Goal: Information Seeking & Learning: Learn about a topic

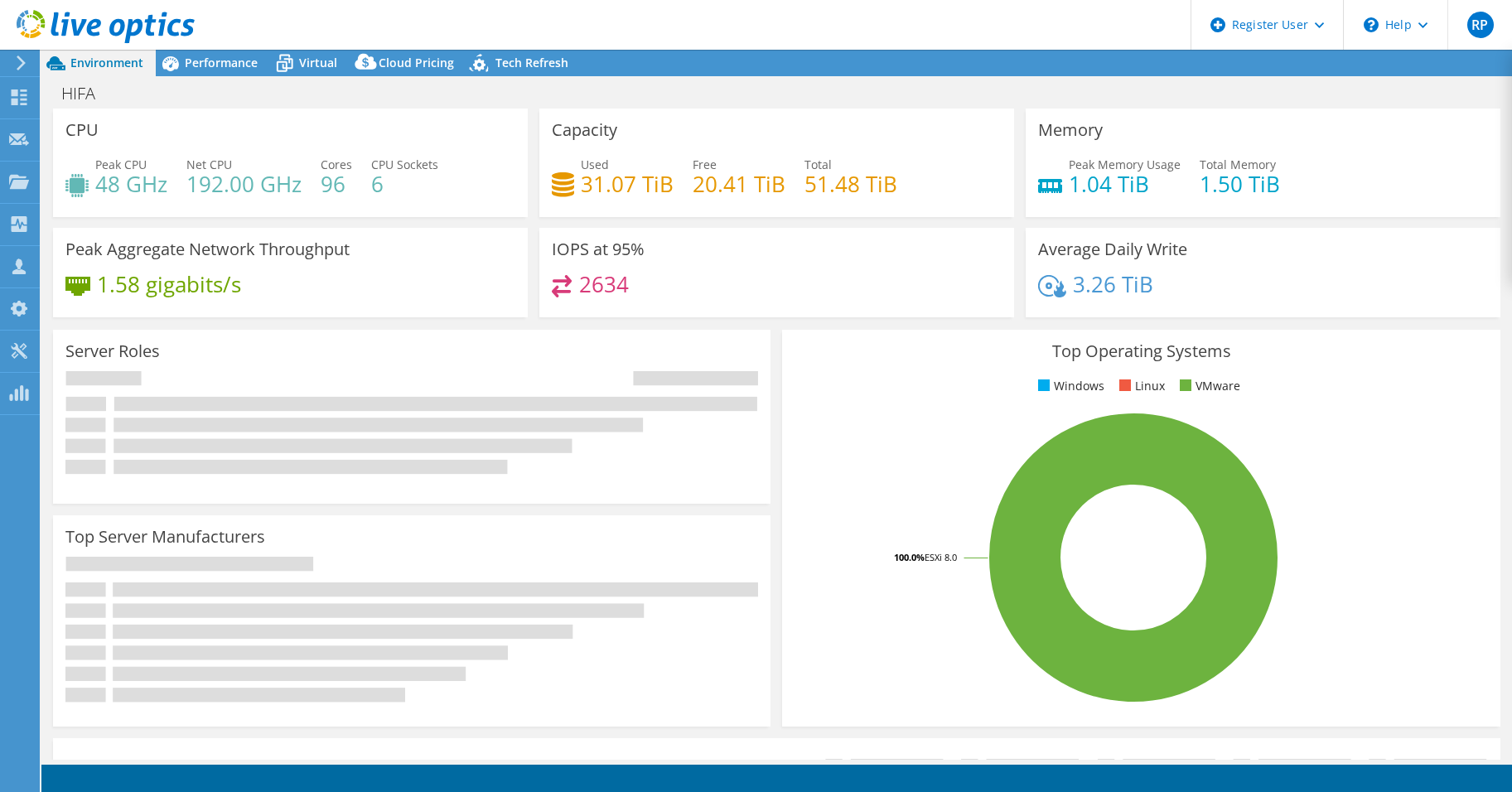
select select "USD"
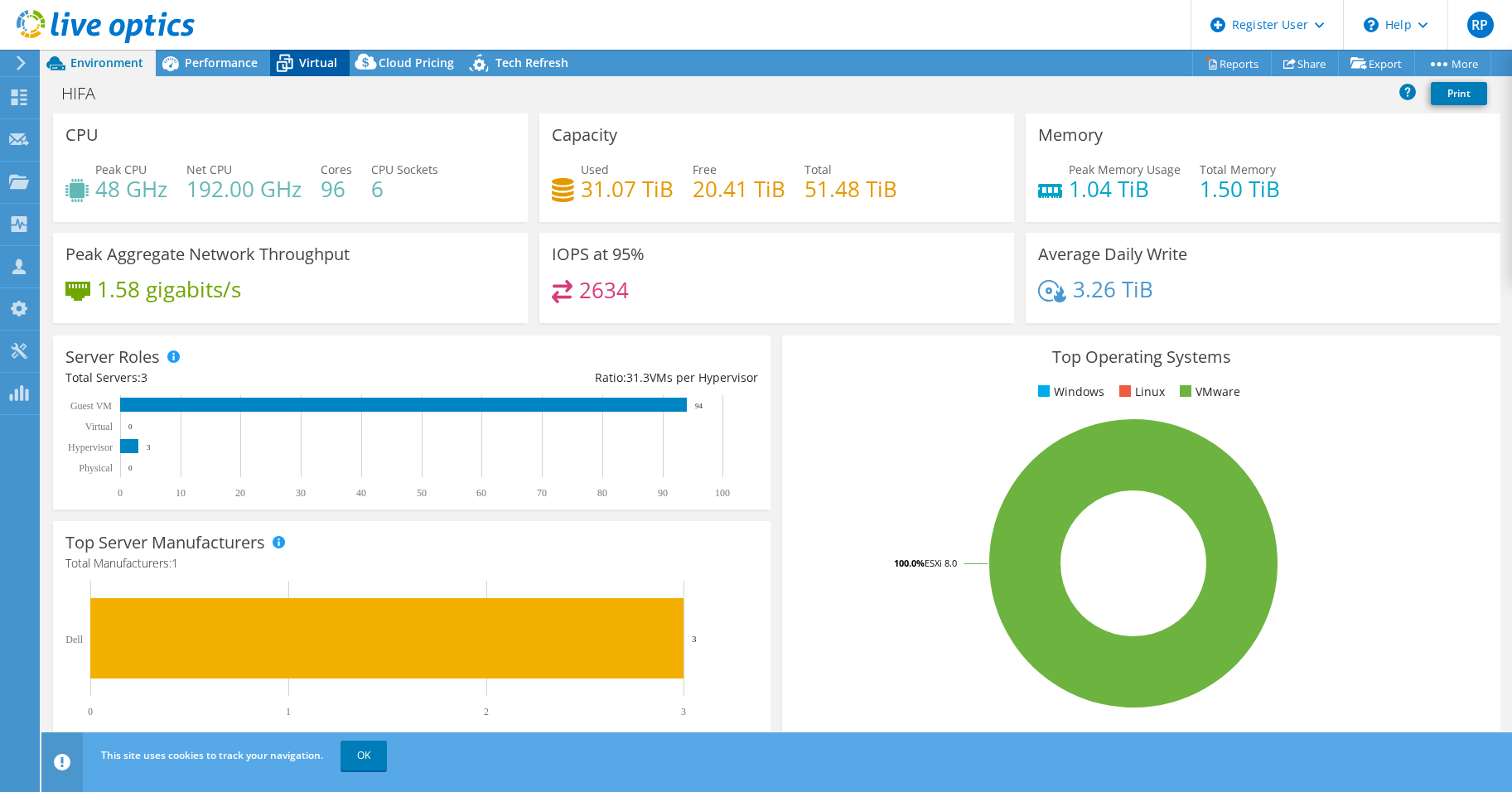
click at [308, 61] on span "Virtual" at bounding box center [317, 63] width 38 height 15
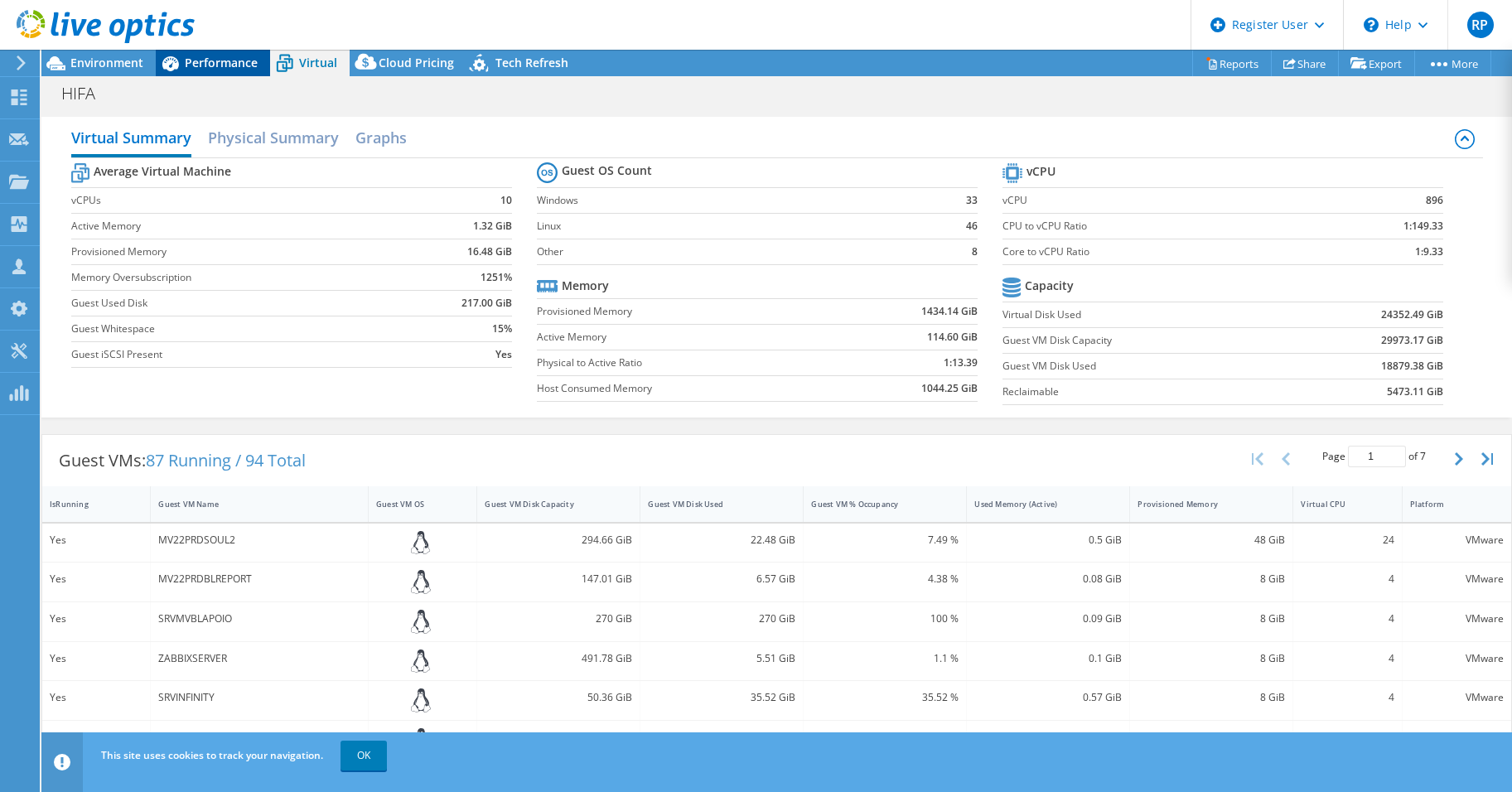
click at [204, 66] on span "Performance" at bounding box center [221, 63] width 73 height 15
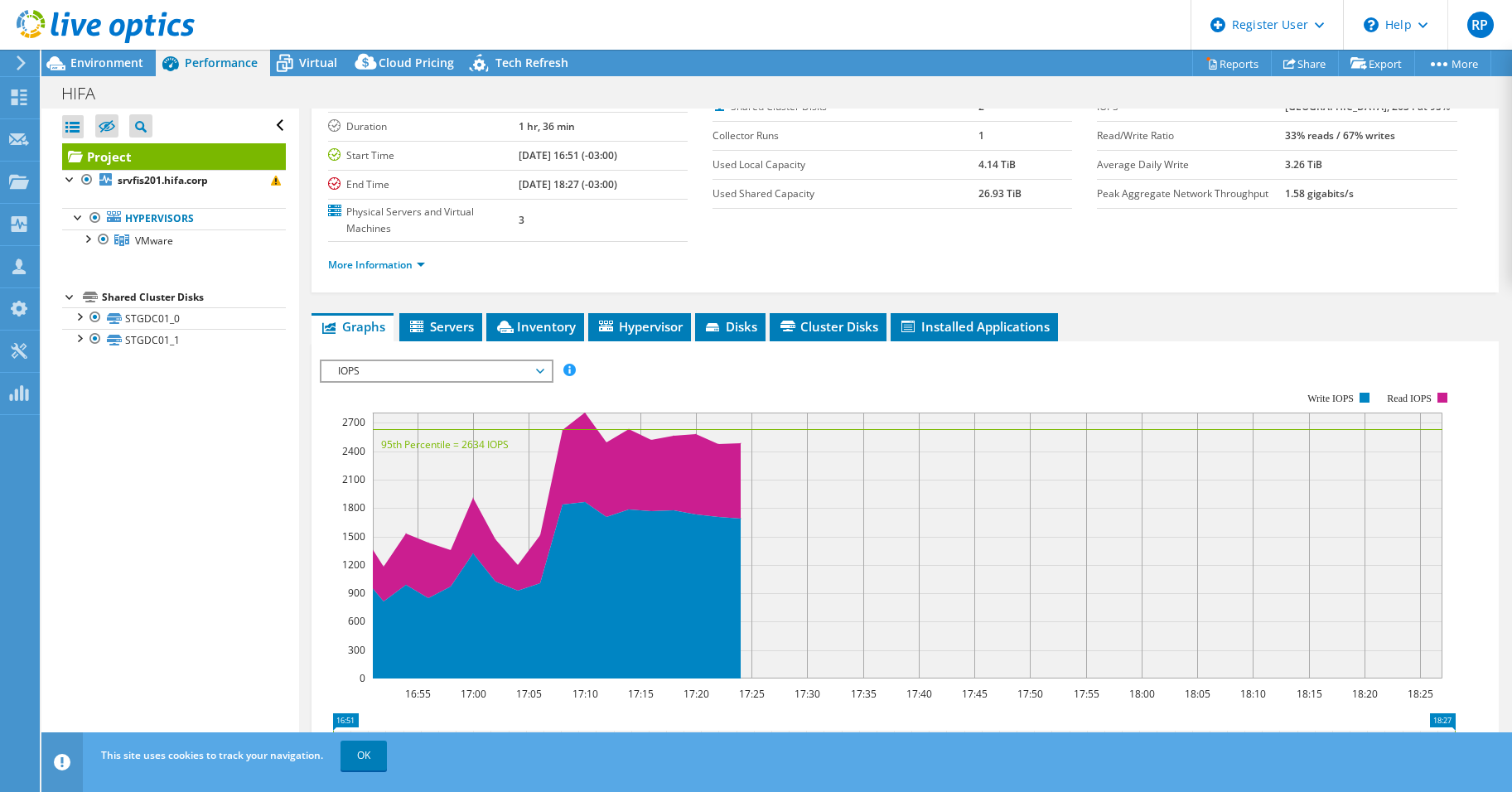
scroll to position [166, 0]
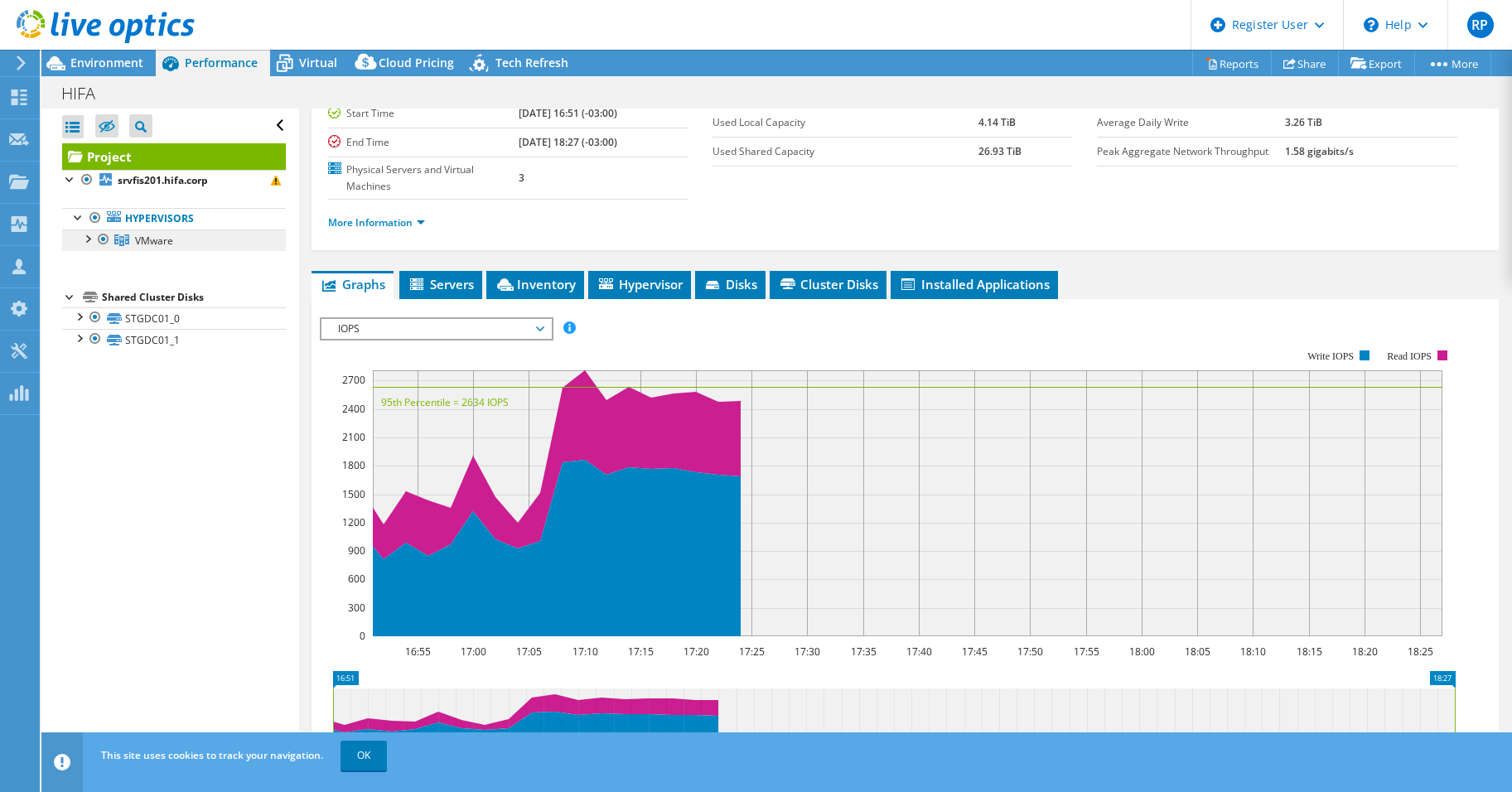
click at [163, 244] on span "VMware" at bounding box center [153, 240] width 38 height 14
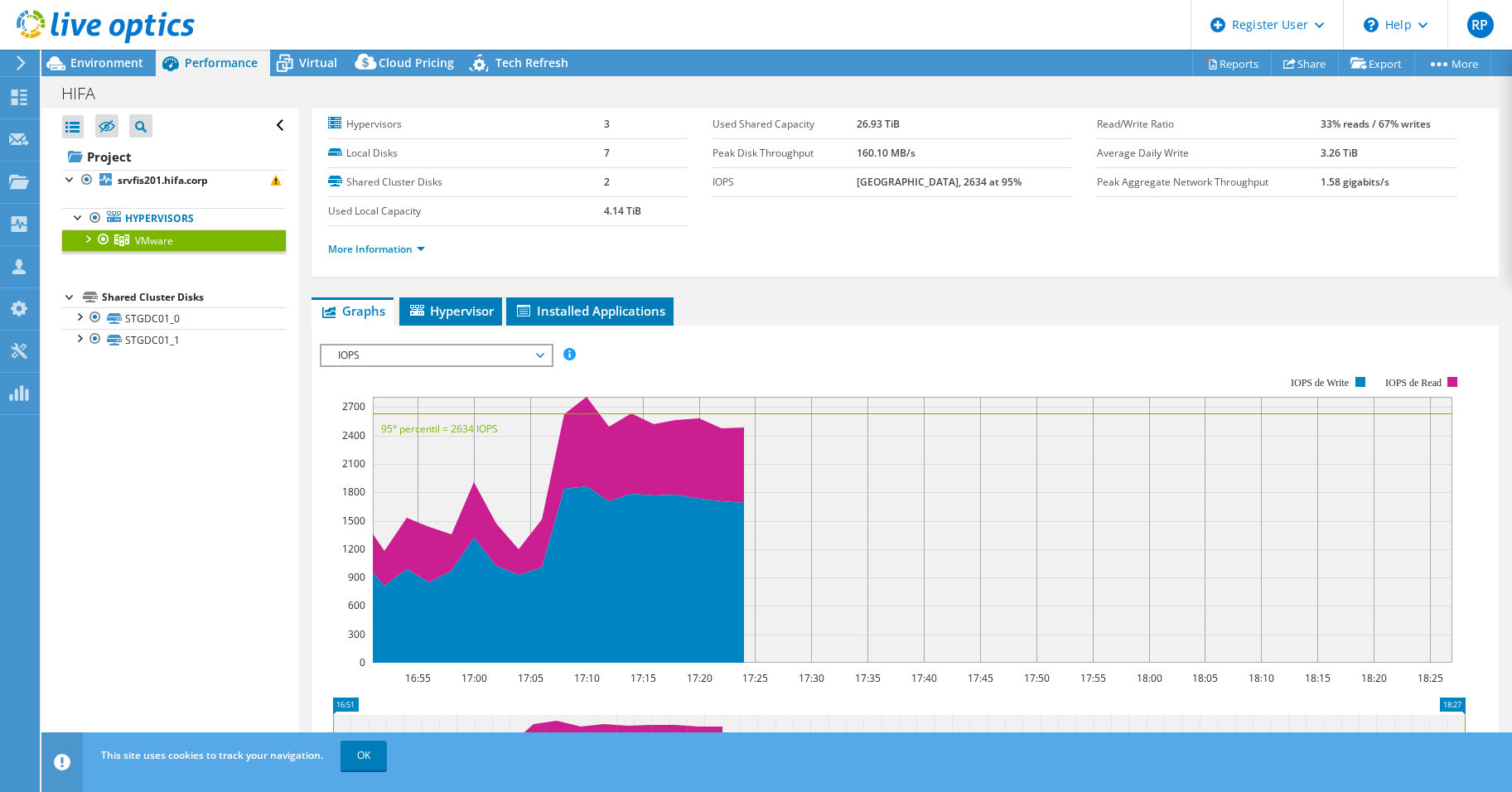
scroll to position [0, 0]
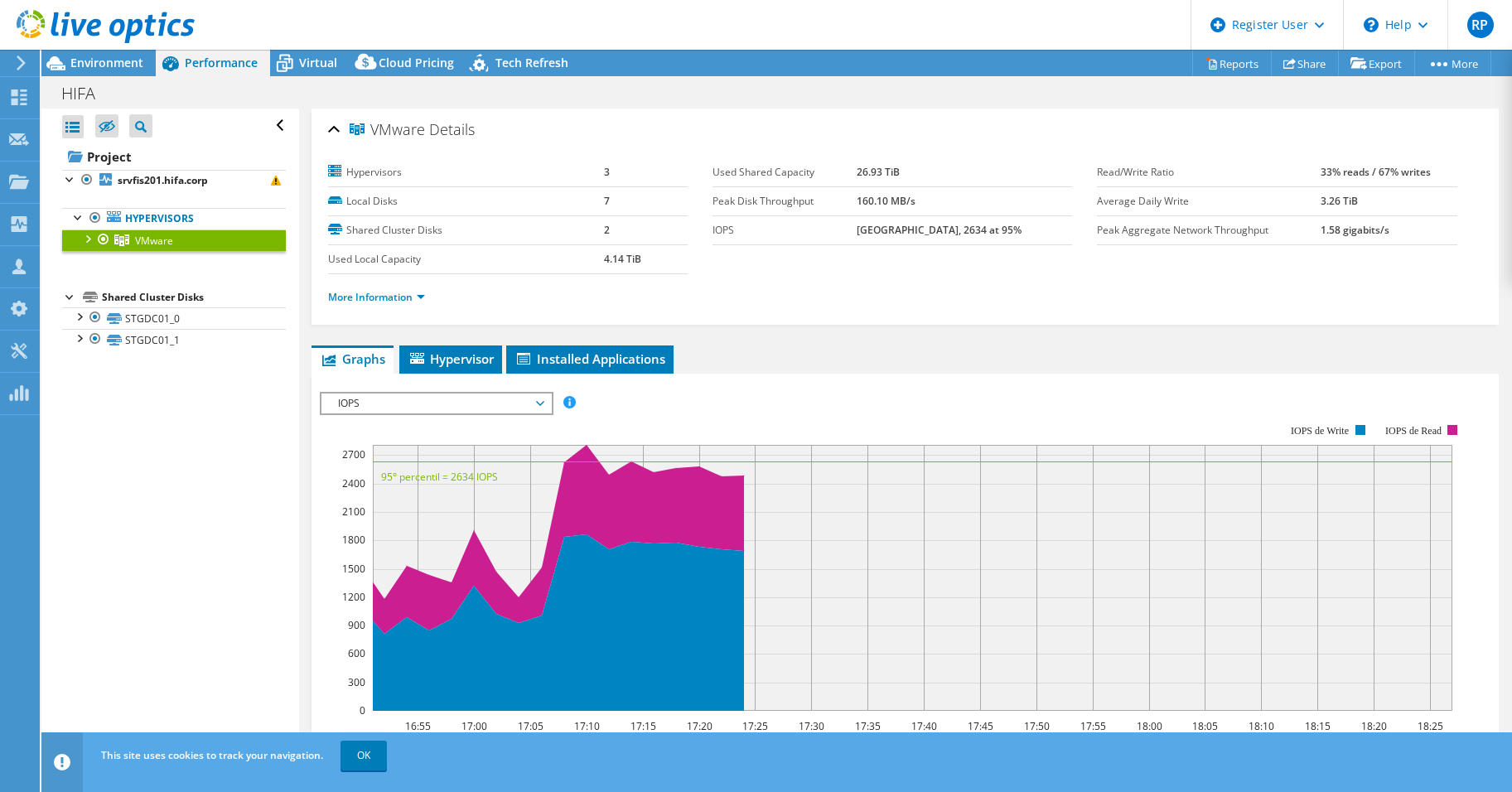
click at [93, 243] on div at bounding box center [87, 237] width 16 height 16
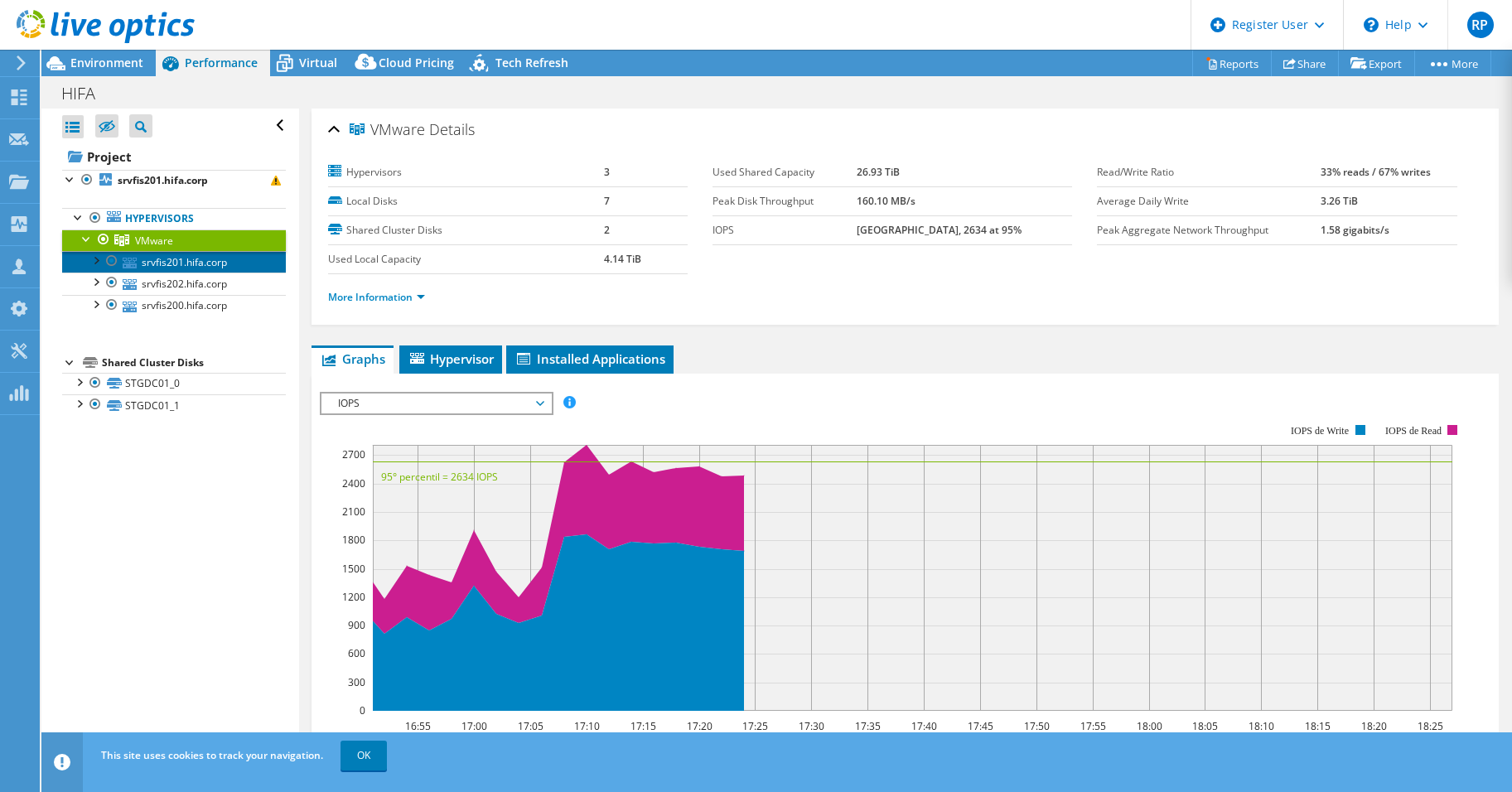
click at [179, 264] on link "srvfis201.hifa.corp" at bounding box center [174, 261] width 224 height 21
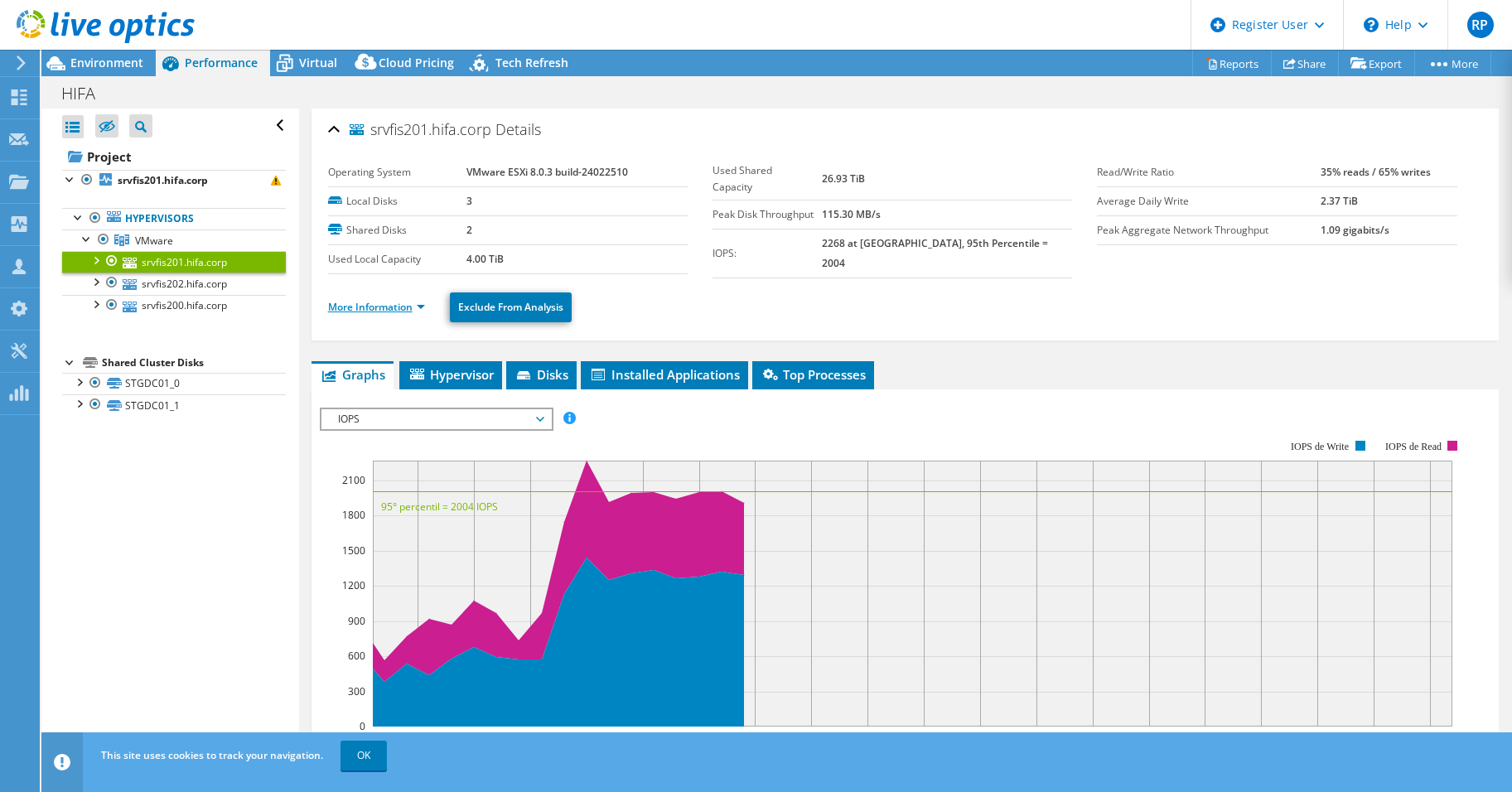
click at [425, 301] on link "More Information" at bounding box center [376, 307] width 96 height 14
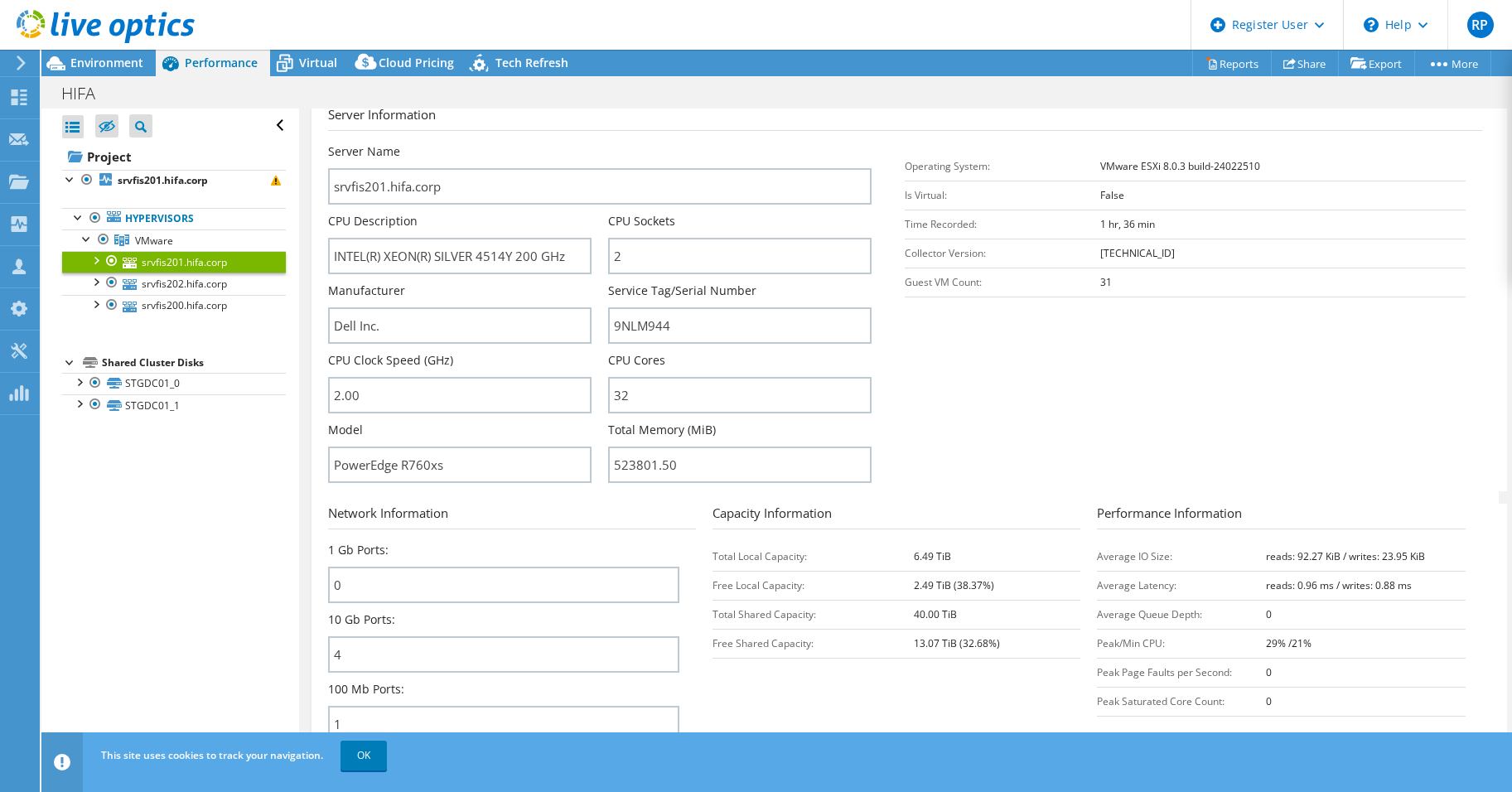
scroll to position [249, 0]
click at [108, 71] on div "Environment" at bounding box center [98, 63] width 114 height 26
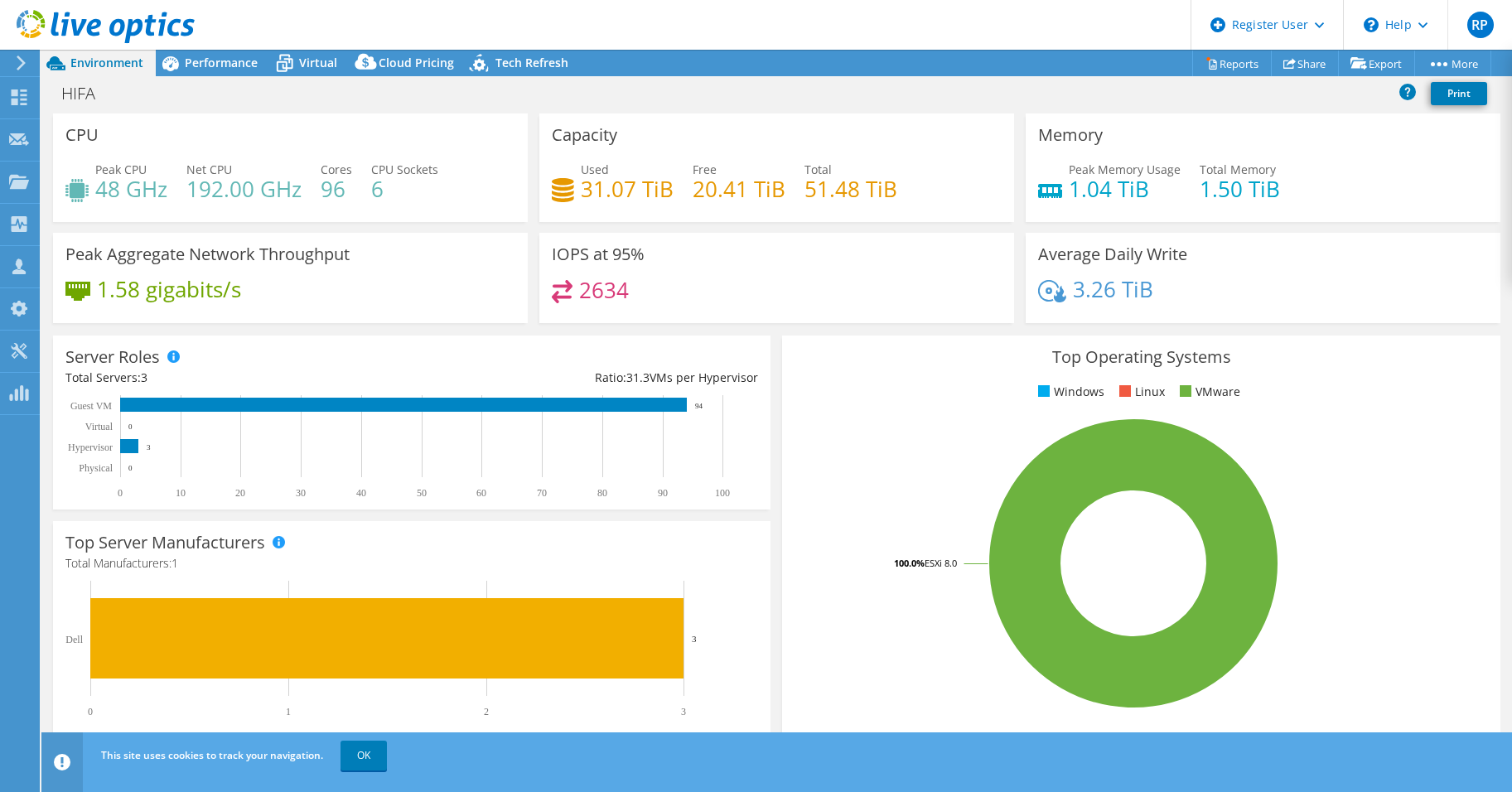
click at [130, 165] on span "Peak CPU" at bounding box center [121, 169] width 51 height 15
drag, startPoint x: 96, startPoint y: 169, endPoint x: 150, endPoint y: 171, distance: 54.0
click at [150, 171] on div "Peak CPU 48 GHz" at bounding box center [131, 179] width 72 height 38
copy span "Peak CPU"
drag, startPoint x: 186, startPoint y: 167, endPoint x: 236, endPoint y: 171, distance: 50.2
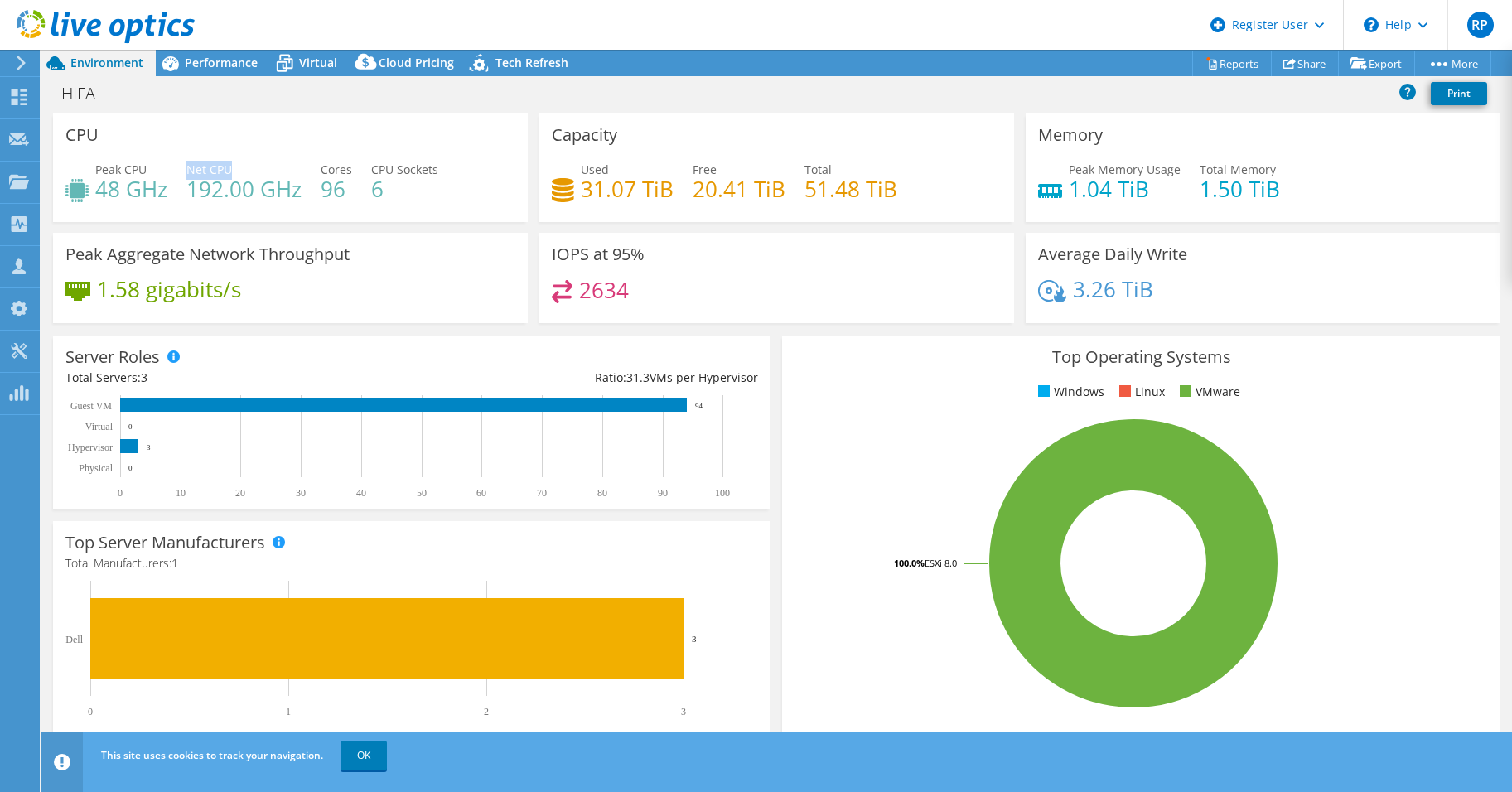
click at [236, 171] on div "Net CPU 192.00 GHz" at bounding box center [243, 179] width 115 height 38
copy span "Net CPU"
drag, startPoint x: 321, startPoint y: 170, endPoint x: 354, endPoint y: 174, distance: 33.2
click at [354, 174] on div "Peak CPU 48 GHz Net CPU 192.00 GHz Cores 96 CPU Sockets 6" at bounding box center [290, 188] width 450 height 54
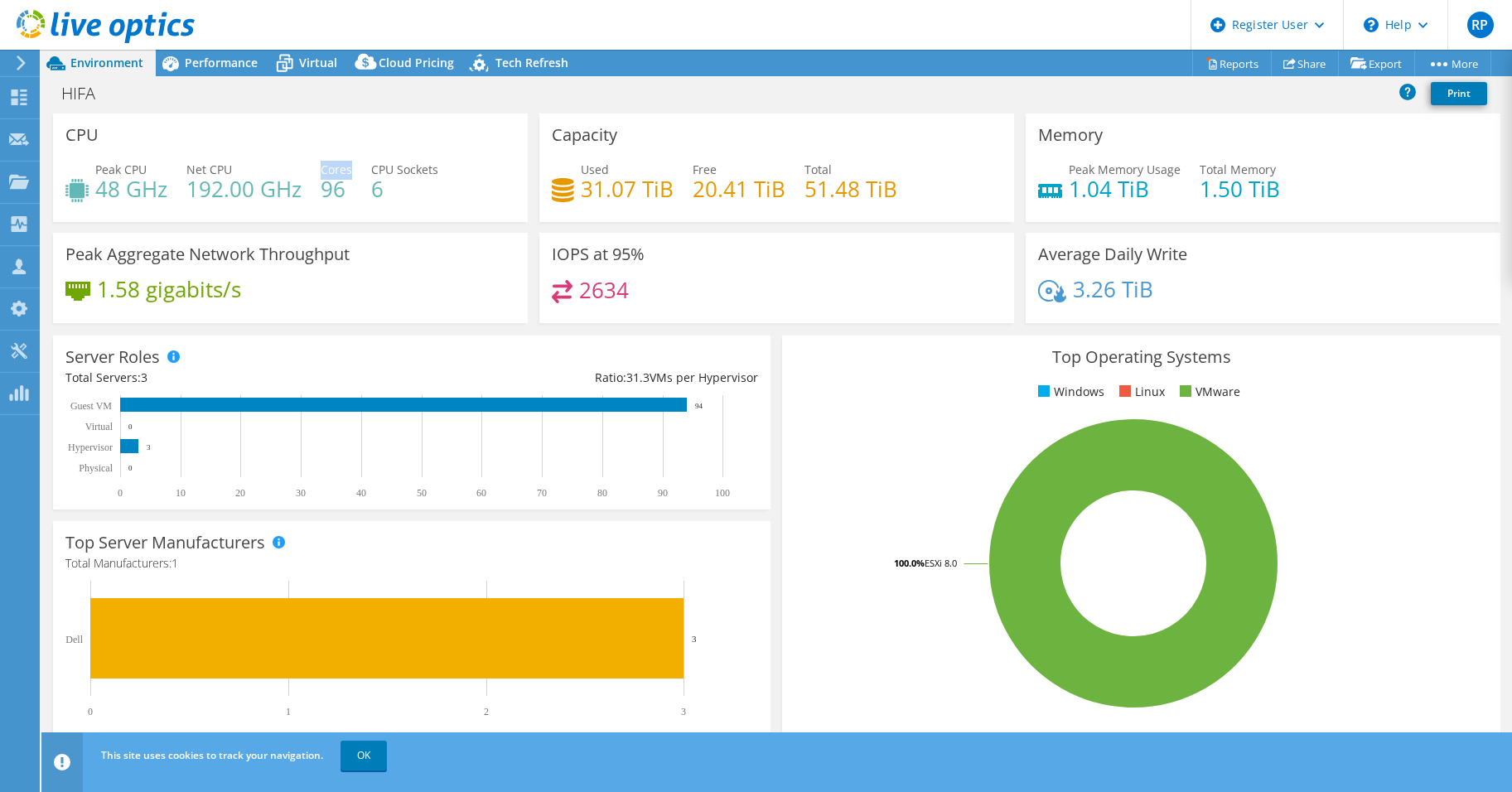
drag, startPoint x: 348, startPoint y: 172, endPoint x: 321, endPoint y: 173, distance: 27.0
click at [321, 173] on span "Cores" at bounding box center [336, 169] width 32 height 15
copy span "Cores"
drag, startPoint x: 436, startPoint y: 172, endPoint x: 372, endPoint y: 172, distance: 64.0
click at [372, 172] on span "CPU Sockets" at bounding box center [405, 169] width 68 height 15
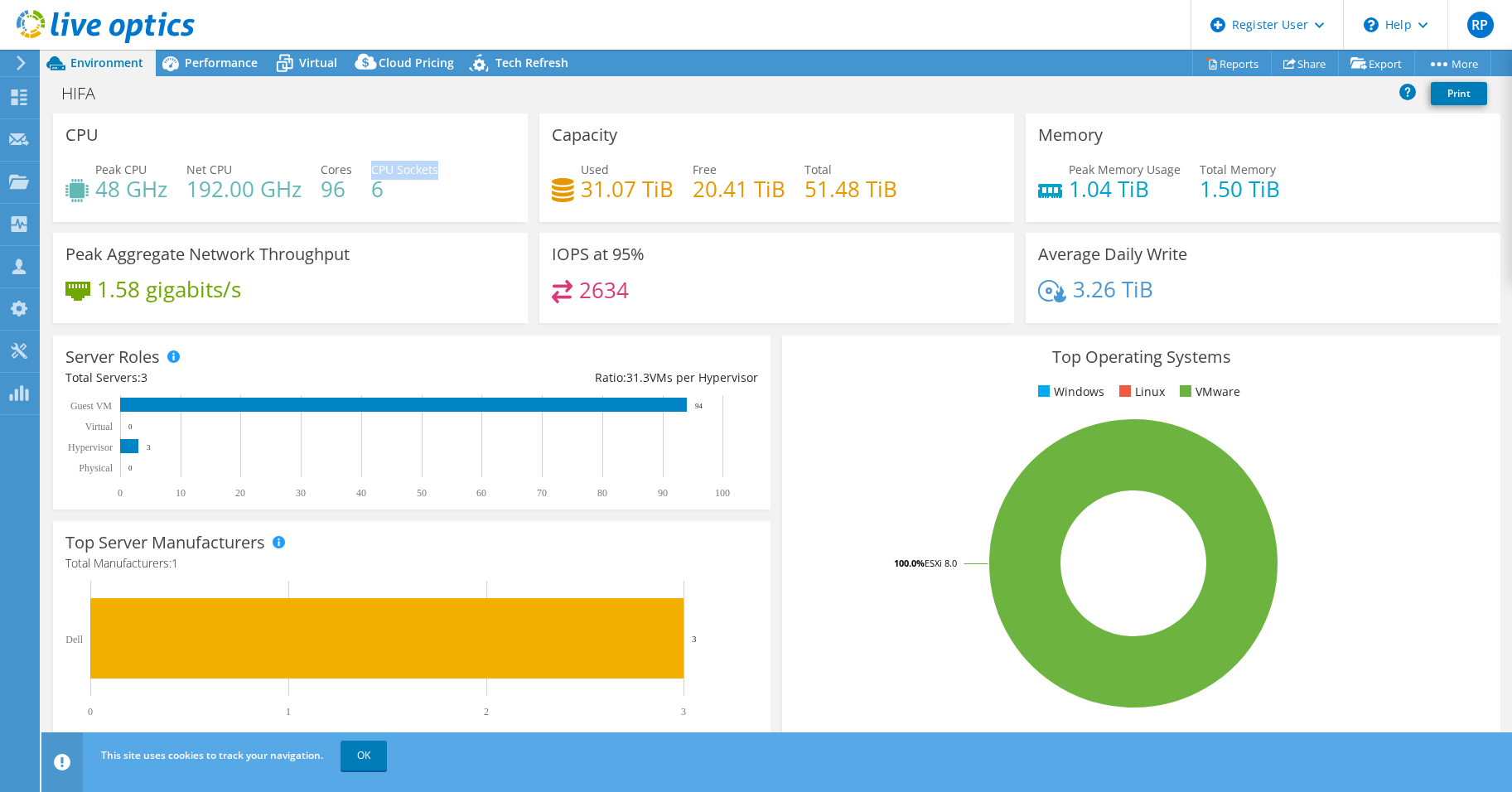
copy span "CPU Sockets"
click at [1065, 138] on h3 "Memory" at bounding box center [1070, 135] width 65 height 18
copy h3 "Memory"
drag, startPoint x: 1276, startPoint y: 191, endPoint x: 1196, endPoint y: 191, distance: 80.0
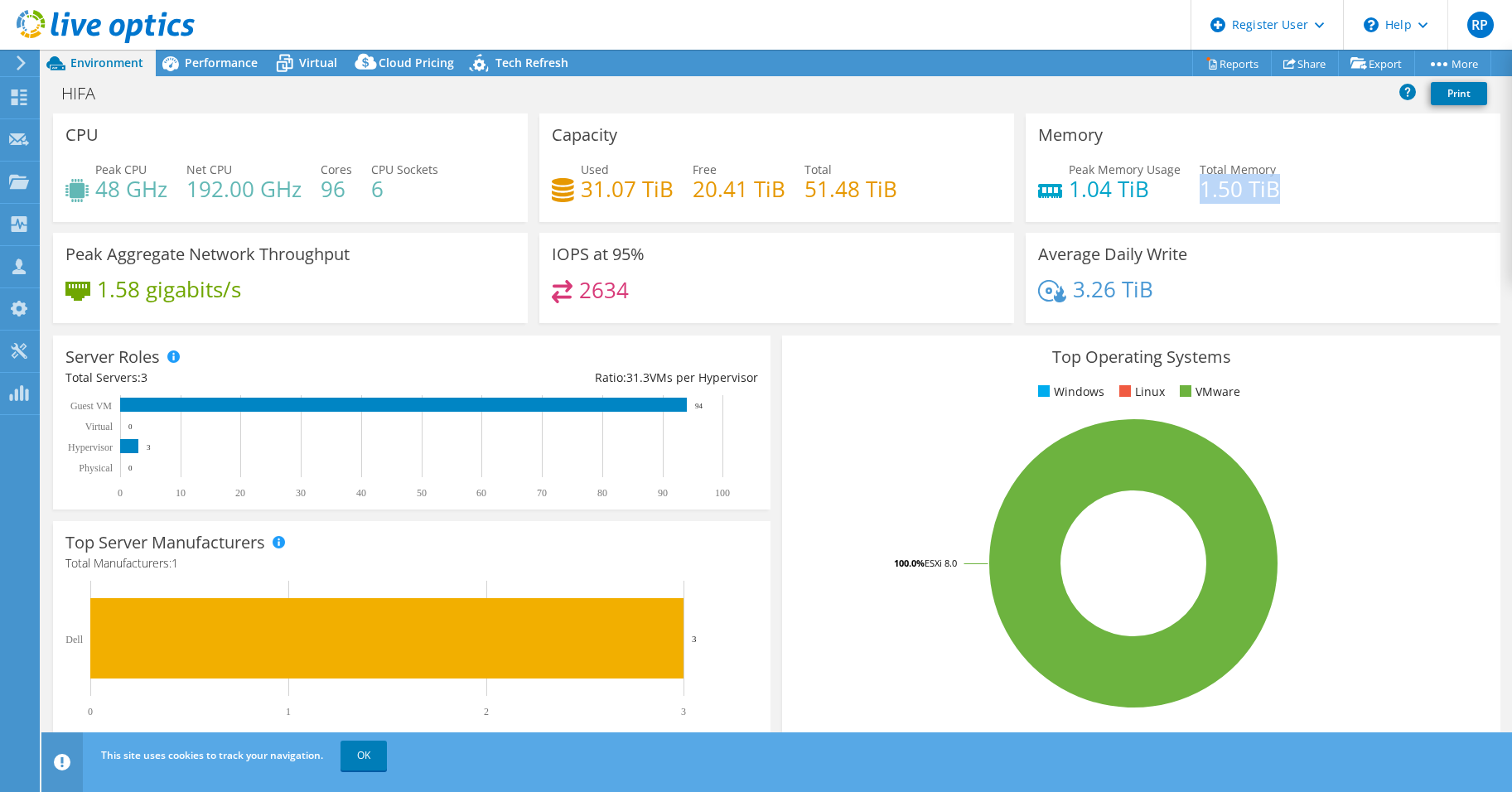
click at [1193, 188] on div "Peak Memory Usage 1.04 TiB Total Memory 1.50 TiB" at bounding box center [1263, 188] width 450 height 54
drag, startPoint x: 1196, startPoint y: 191, endPoint x: 1233, endPoint y: 196, distance: 37.3
click at [1233, 196] on h4 "1.50 TiB" at bounding box center [1239, 188] width 80 height 18
click at [1232, 190] on h4 "1.50 TiB" at bounding box center [1239, 188] width 80 height 18
drag, startPoint x: 1268, startPoint y: 190, endPoint x: 1190, endPoint y: 190, distance: 78.0
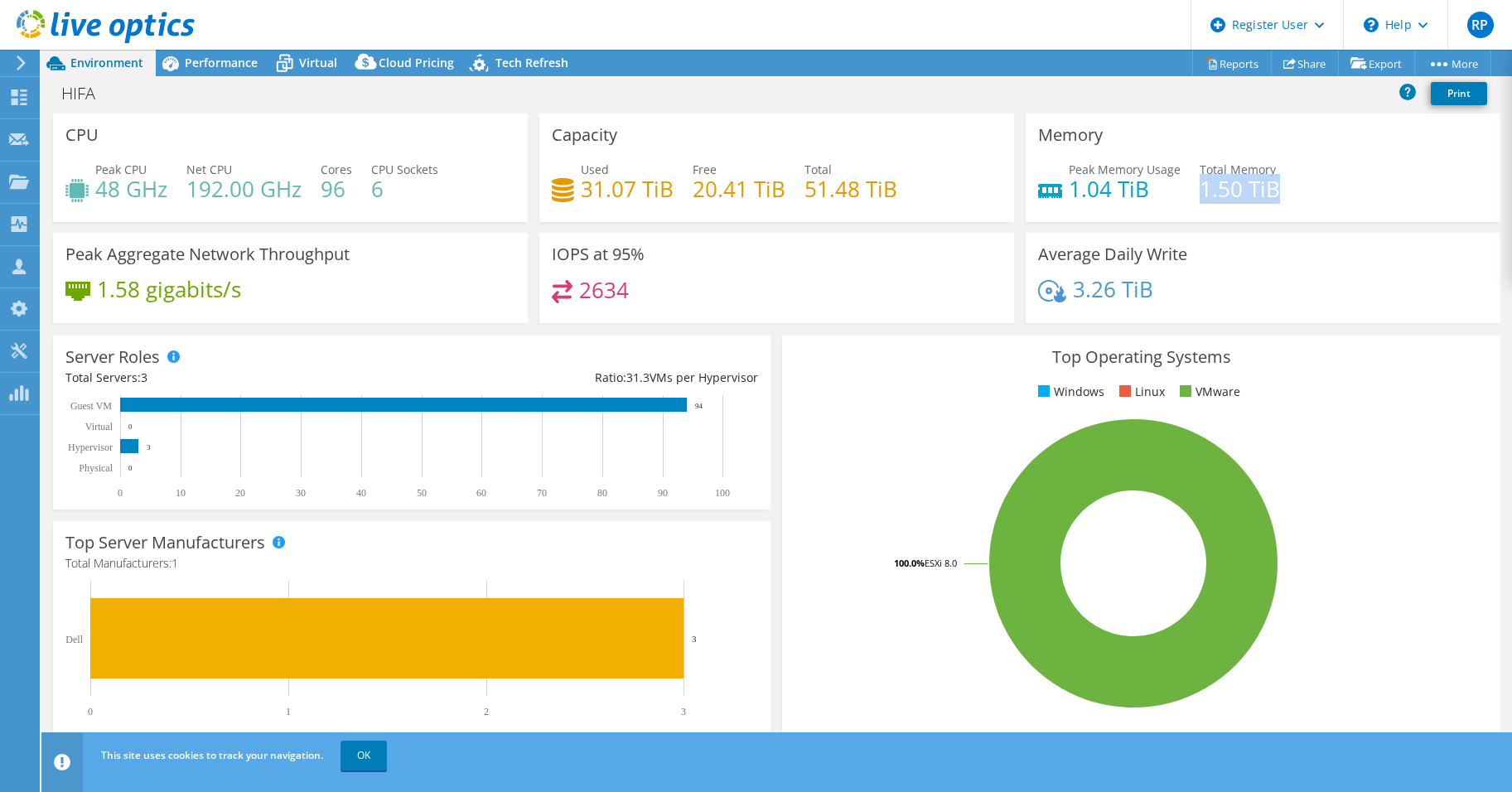
click at [1199, 190] on h4 "1.50 TiB" at bounding box center [1239, 188] width 80 height 18
copy h4 "1.50 TiB"
click at [811, 11] on header "RP Dell User [PERSON_NAME] [PERSON_NAME][EMAIL_ADDRESS][DOMAIN_NAME] Dell My Pr…" at bounding box center [756, 25] width 1512 height 50
drag, startPoint x: 1142, startPoint y: 191, endPoint x: 1066, endPoint y: 192, distance: 76.0
click at [1069, 192] on h4 "1.04 TiB" at bounding box center [1125, 188] width 112 height 18
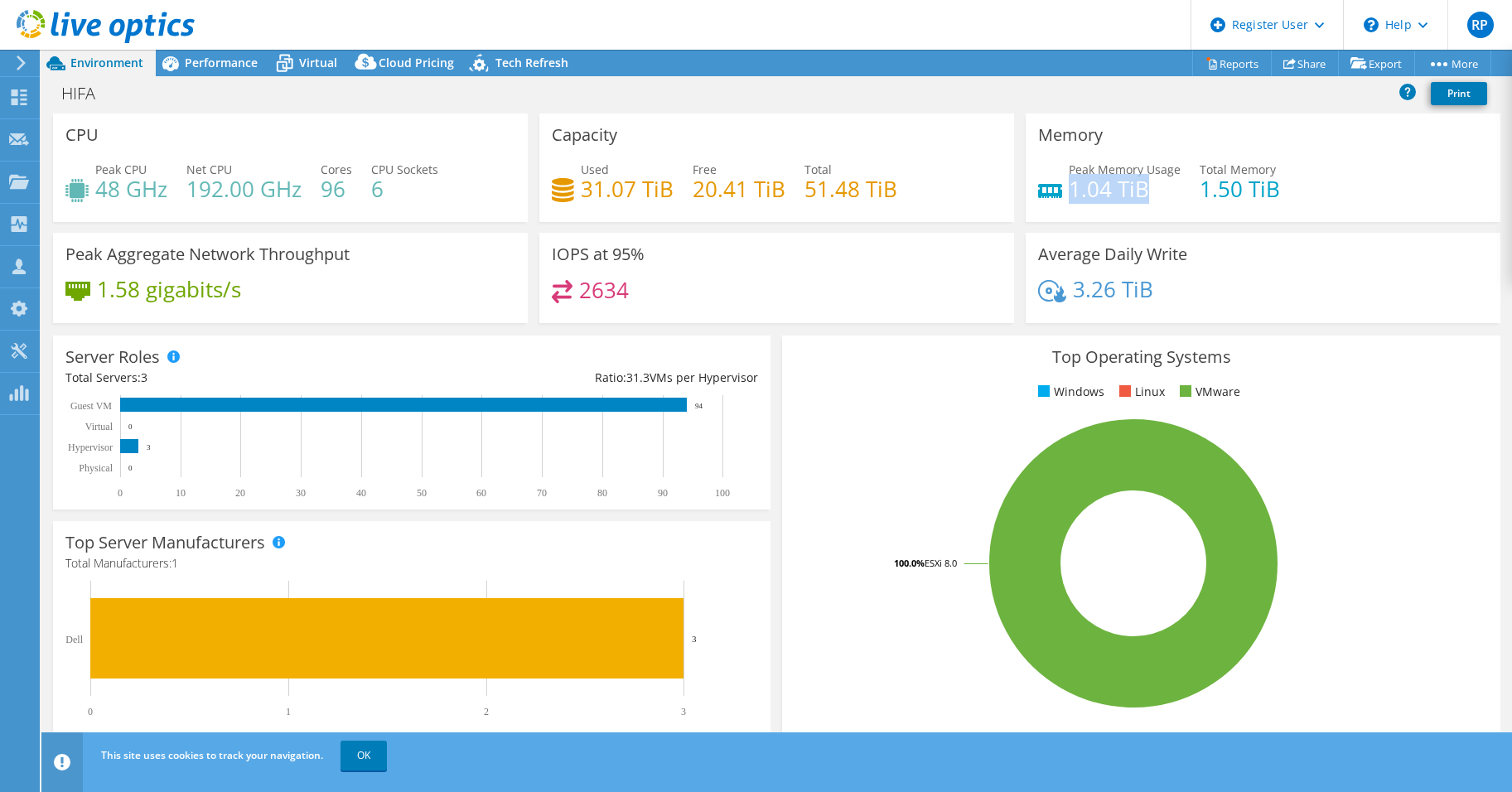
copy h4 "1.04 TiB"
click at [1136, 173] on span "Peak Memory Usage" at bounding box center [1125, 169] width 112 height 15
drag, startPoint x: 1172, startPoint y: 168, endPoint x: 1058, endPoint y: 168, distance: 114.0
click at [1058, 168] on div "Peak Memory Usage 1.04 TiB Total Memory 1.50 TiB" at bounding box center [1263, 188] width 450 height 54
click at [1069, 167] on span "Peak Memory Usage" at bounding box center [1125, 169] width 112 height 15
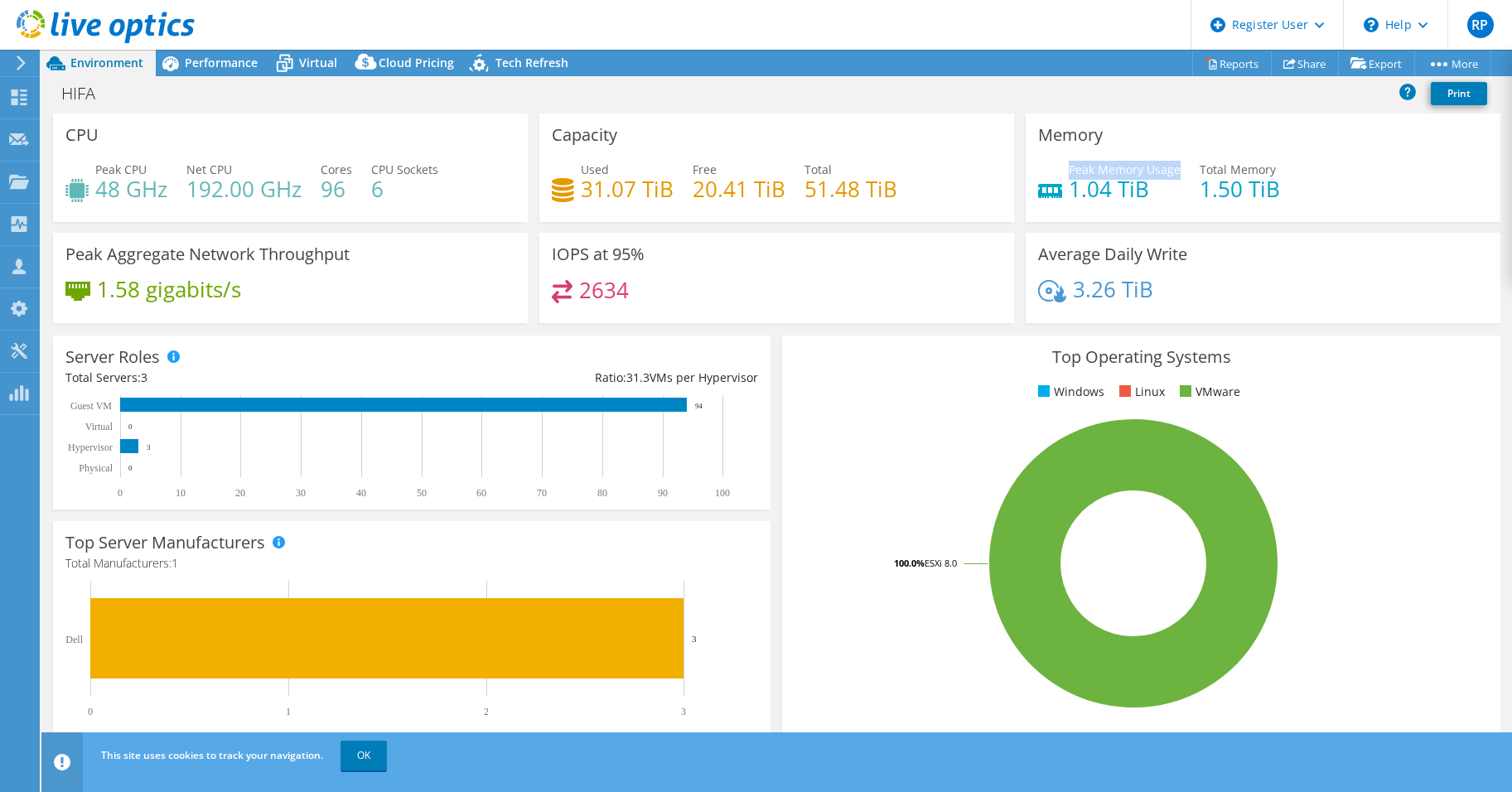
drag, startPoint x: 1062, startPoint y: 167, endPoint x: 1168, endPoint y: 169, distance: 106.0
click at [1168, 169] on span "Peak Memory Usage" at bounding box center [1125, 169] width 112 height 15
copy span "Peak Memory Usage"
drag, startPoint x: 1270, startPoint y: 172, endPoint x: 1209, endPoint y: 176, distance: 61.1
click at [1213, 174] on div "Peak Memory Usage 1.04 TiB Total Memory 1.50 TiB" at bounding box center [1263, 188] width 450 height 54
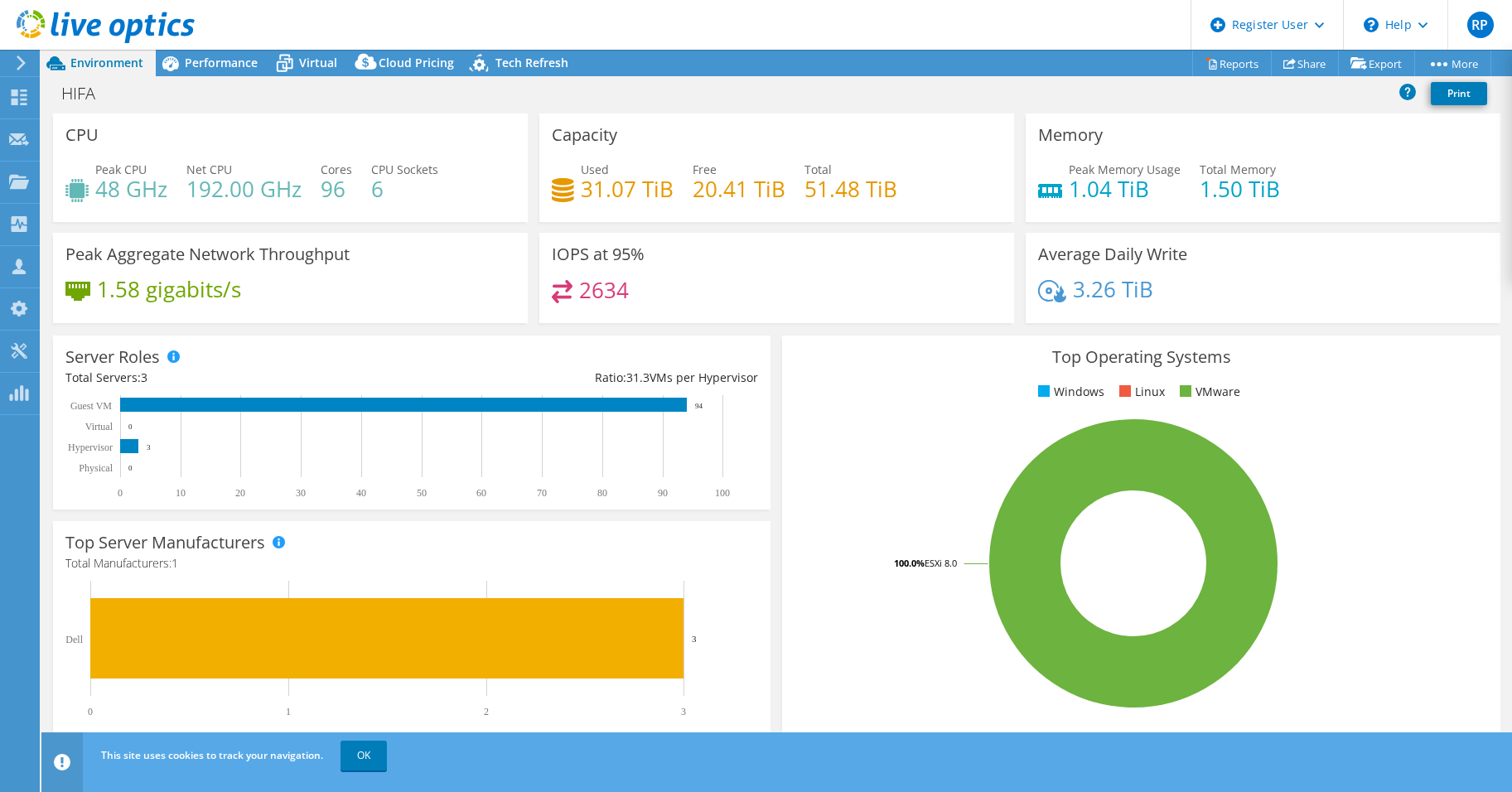
click at [1206, 173] on span "Total Memory" at bounding box center [1237, 169] width 76 height 15
drag, startPoint x: 1192, startPoint y: 170, endPoint x: 1263, endPoint y: 169, distance: 71.0
click at [1263, 169] on span "Total Memory" at bounding box center [1237, 169] width 76 height 15
copy span "Total Memory"
click at [193, 72] on div "Performance" at bounding box center [212, 63] width 114 height 26
